Goal: Task Accomplishment & Management: Use online tool/utility

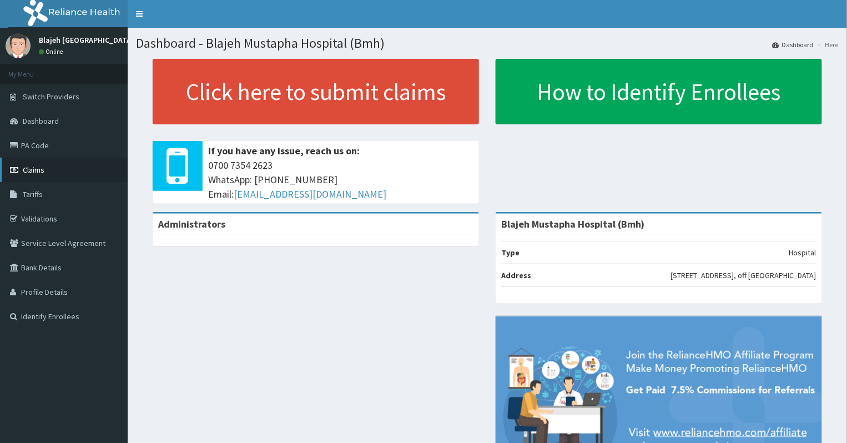
click at [43, 165] on span "Claims" at bounding box center [34, 170] width 22 height 10
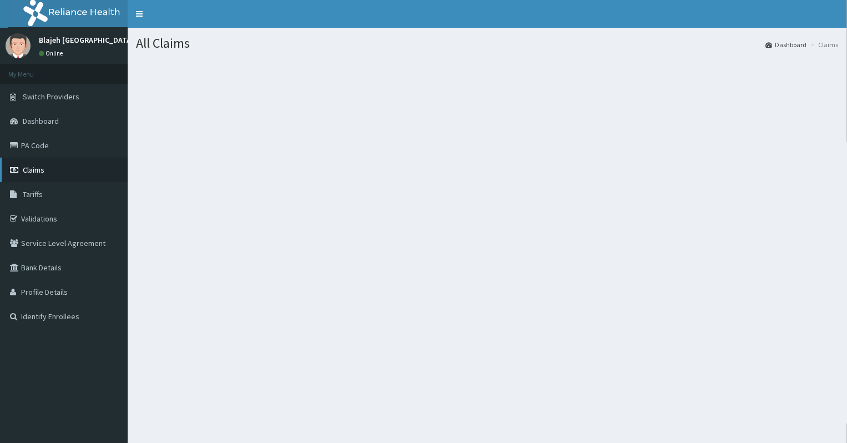
click at [31, 167] on span "Claims" at bounding box center [34, 170] width 22 height 10
